Goal: Transaction & Acquisition: Purchase product/service

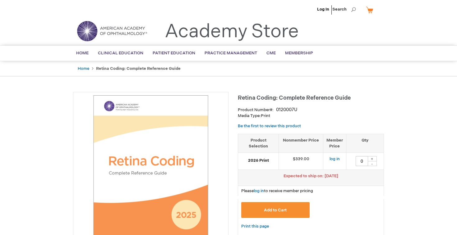
click at [290, 207] on button "Add to Cart" at bounding box center [275, 210] width 68 height 16
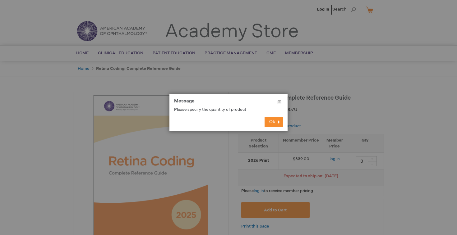
click at [279, 102] on button "Close" at bounding box center [279, 103] width 16 height 19
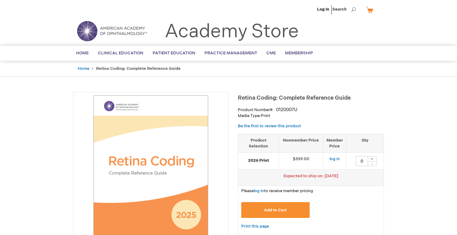
click at [370, 160] on div "+" at bounding box center [372, 158] width 9 height 5
type input "1"
click at [270, 212] on span "Add to Cart" at bounding box center [275, 210] width 23 height 5
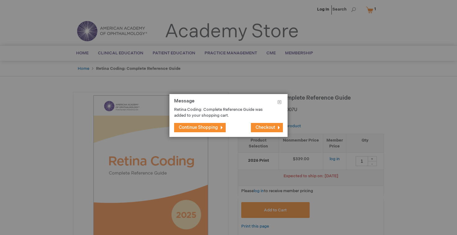
click at [211, 126] on span "Continue Shopping" at bounding box center [198, 127] width 39 height 5
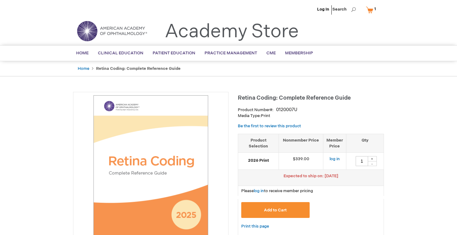
click at [372, 10] on link "My Cart 1 1 items" at bounding box center [372, 9] width 15 height 11
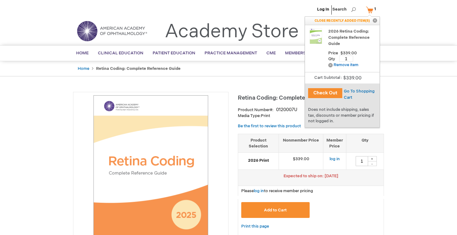
click at [332, 93] on button "Check Out" at bounding box center [325, 93] width 34 height 10
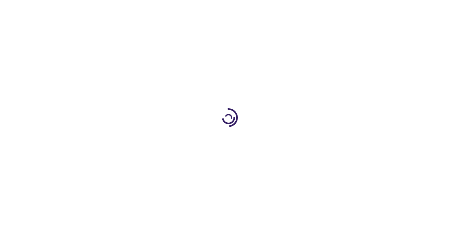
select select "US"
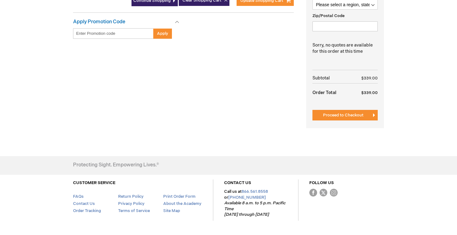
scroll to position [256, 0]
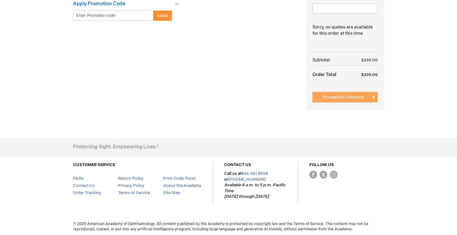
click at [349, 94] on button "Proceed to Checkout" at bounding box center [345, 97] width 65 height 11
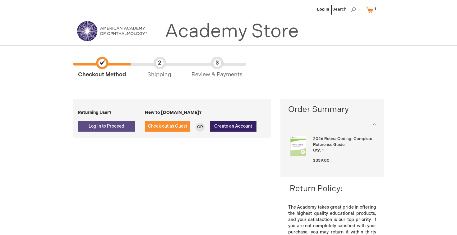
click at [107, 130] on button "Log In to Proceed" at bounding box center [107, 126] width 58 height 11
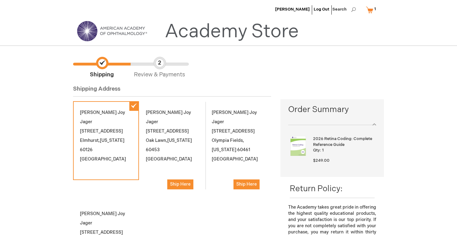
click at [131, 158] on div "Kristin Joy Jager 133 East Brush Hill Road Suite 300 Elmhurst , Illinois 60126 …" at bounding box center [106, 140] width 66 height 79
click at [371, 12] on link "My Cart 1 1 items" at bounding box center [372, 9] width 15 height 11
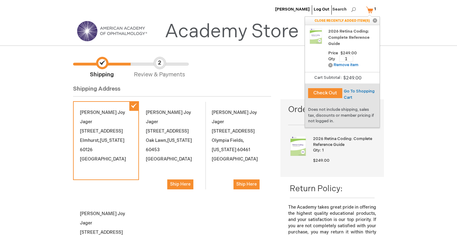
click at [326, 94] on button "Check Out" at bounding box center [325, 93] width 34 height 10
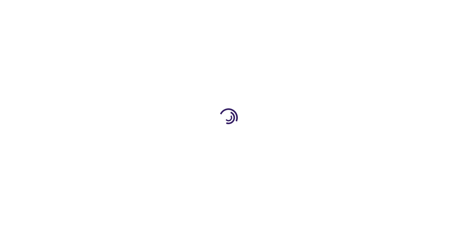
select select "US"
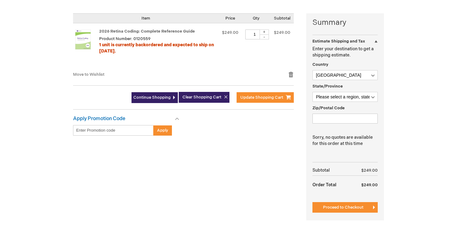
scroll to position [150, 0]
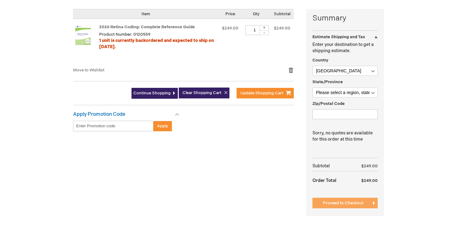
click at [332, 206] on button "Proceed to Checkout" at bounding box center [345, 203] width 65 height 11
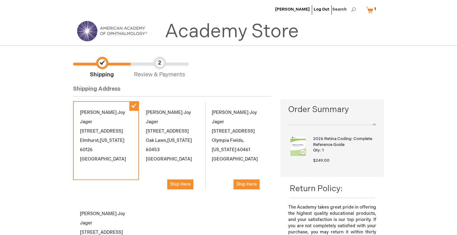
click at [371, 12] on link "My Cart 1 1 items" at bounding box center [372, 9] width 15 height 11
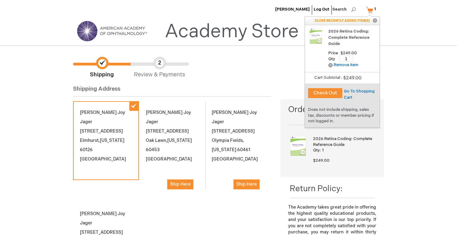
click at [332, 93] on button "Check Out" at bounding box center [325, 93] width 34 height 10
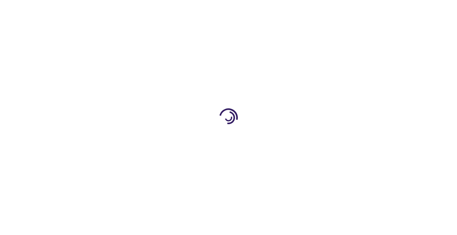
select select "US"
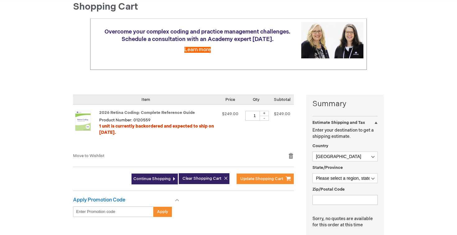
scroll to position [85, 0]
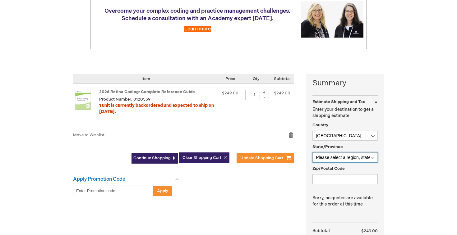
click at [375, 159] on select "Please select a region, state or province. Alabama Alaska American Samoa Arizon…" at bounding box center [345, 158] width 65 height 10
select select "23"
click at [313, 153] on select "Please select a region, state or province. Alabama Alaska American Samoa Arizon…" at bounding box center [345, 158] width 65 height 10
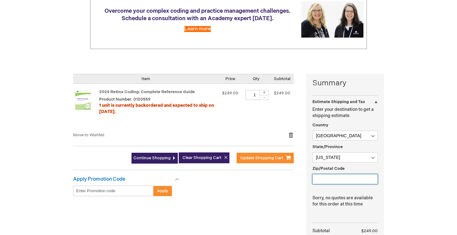
click at [333, 181] on input "Zip/Postal Code" at bounding box center [345, 179] width 65 height 10
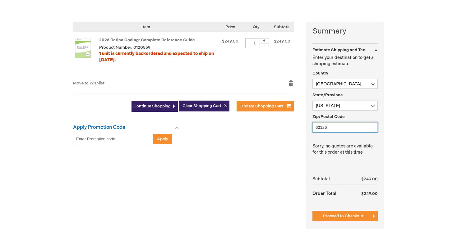
scroll to position [151, 0]
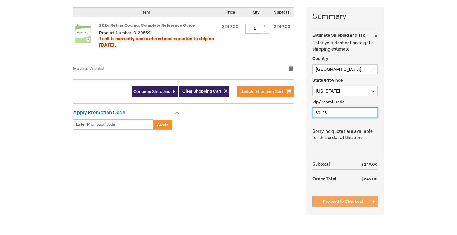
type input "60126"
click at [365, 202] on button "Proceed to Checkout" at bounding box center [345, 202] width 65 height 11
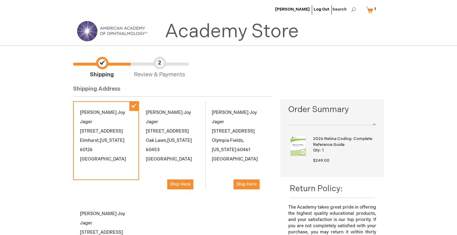
click at [373, 11] on link "My Cart 1 1 items" at bounding box center [372, 9] width 15 height 11
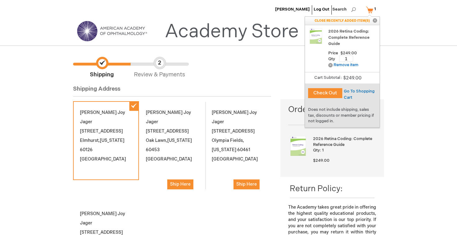
click at [337, 93] on button "Check Out" at bounding box center [325, 93] width 34 height 10
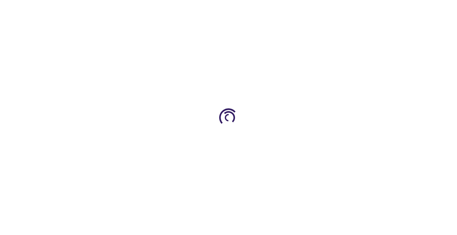
select select "US"
select select "23"
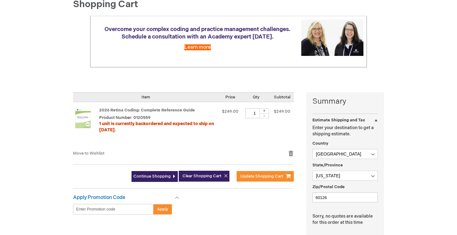
scroll to position [68, 0]
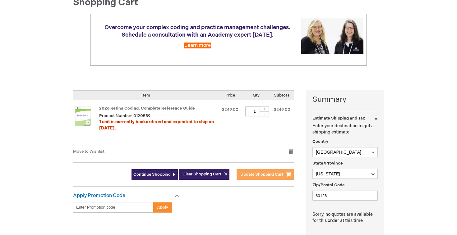
click at [271, 176] on span "Update Shopping Cart" at bounding box center [261, 174] width 43 height 5
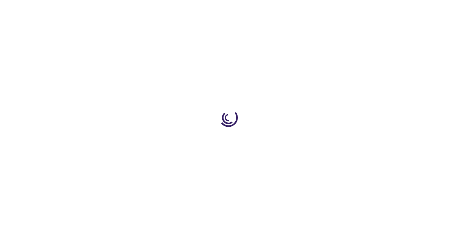
select select "US"
select select "23"
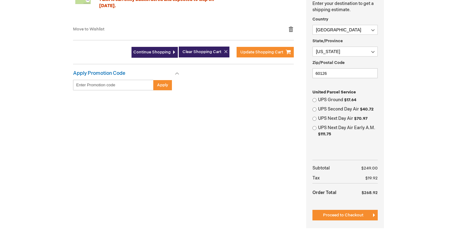
scroll to position [199, 0]
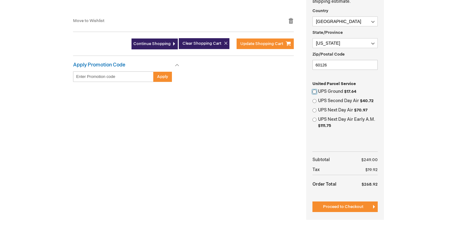
click at [313, 92] on input "UPS Ground $17.64" at bounding box center [315, 92] width 4 height 4
radio input "true"
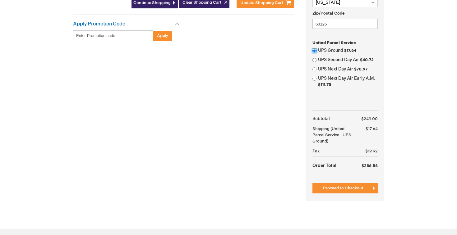
scroll to position [268, 0]
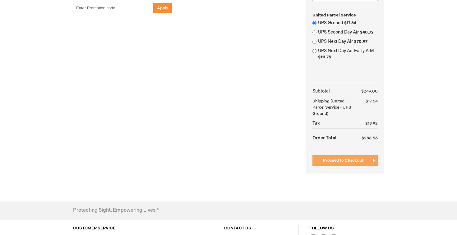
click at [347, 159] on span "Proceed to Checkout" at bounding box center [343, 160] width 40 height 5
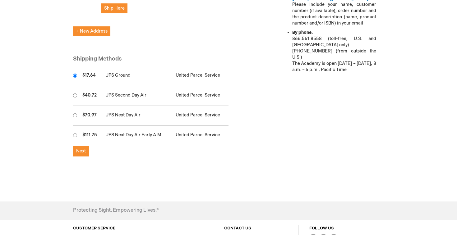
scroll to position [306, 0]
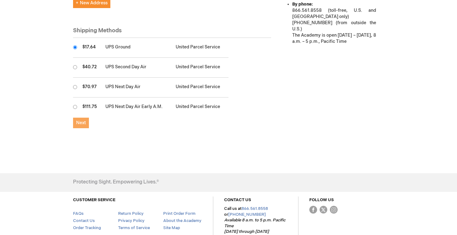
click at [86, 118] on button "Next" at bounding box center [81, 123] width 16 height 11
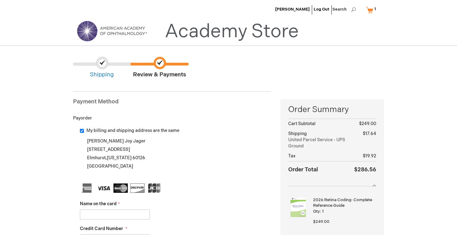
click at [90, 216] on input "Name on the card" at bounding box center [115, 215] width 70 height 10
type input "Retina Associates"
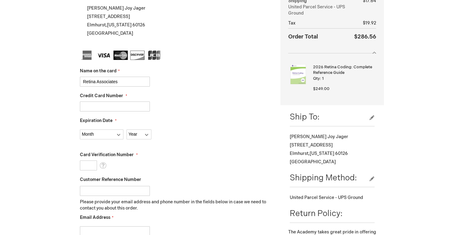
scroll to position [172, 0]
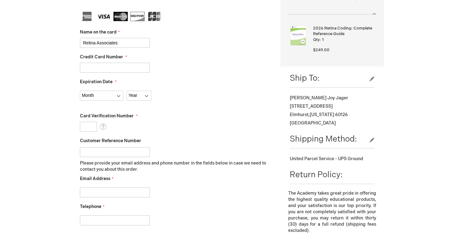
click at [106, 68] on input "Credit Card Number" at bounding box center [115, 68] width 70 height 10
type input "379652361022008"
click at [214, 118] on label "Card Verification Number" at bounding box center [175, 116] width 191 height 6
click at [97, 122] on input "Card Verification Number" at bounding box center [88, 127] width 17 height 10
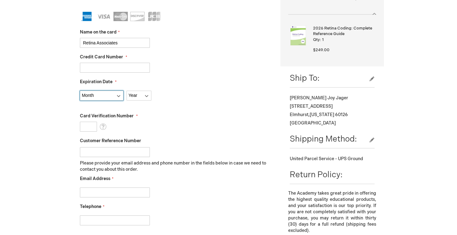
click at [119, 96] on select "Month 01 - January 02 - February 03 - March 04 - April 05 - May 06 - June 07 - …" at bounding box center [102, 96] width 44 height 10
select select "12"
click at [80, 91] on select "Month 01 - January 02 - February 03 - March 04 - April 05 - May 06 - June 07 - …" at bounding box center [102, 96] width 44 height 10
click at [147, 95] on select "Year 2025 2026 2027 2028 2029 2030 2031 2032 2033 2034 2035" at bounding box center [139, 96] width 25 height 10
select select "2027"
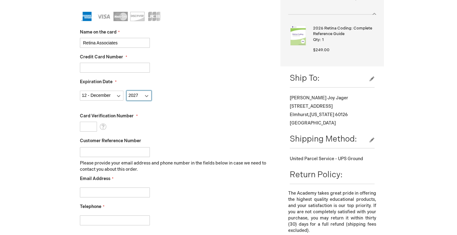
click at [127, 91] on select "Year 2025 2026 2027 2028 2029 2030 2031 2032 2033 2034 2035" at bounding box center [139, 96] width 25 height 10
click at [87, 128] on input "Card Verification Number" at bounding box center [88, 127] width 17 height 10
type input "9279"
click at [167, 121] on div "Card Verification Number 9279 What is this?" at bounding box center [175, 122] width 191 height 19
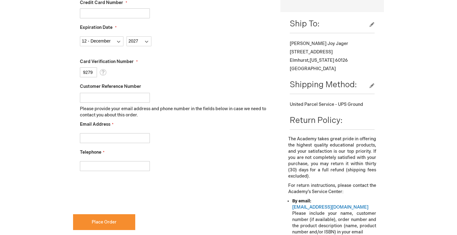
scroll to position [229, 0]
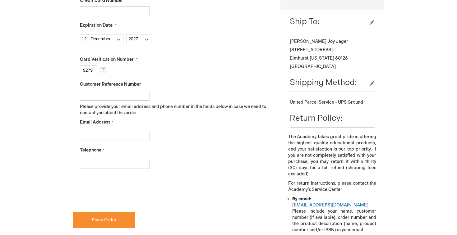
click at [105, 134] on input "Email Address" at bounding box center [115, 136] width 70 height 10
type input "kjager@retinaassociates.com"
type input "6305711501"
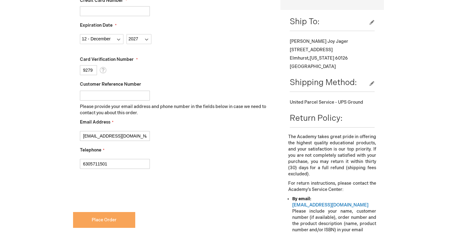
checkbox input "true"
click at [87, 216] on button "Place Order" at bounding box center [104, 220] width 62 height 16
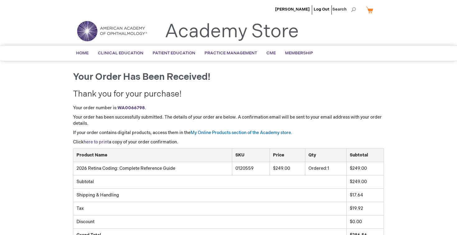
click at [102, 141] on link "here to print" at bounding box center [96, 142] width 25 height 5
